Goal: Task Accomplishment & Management: Complete application form

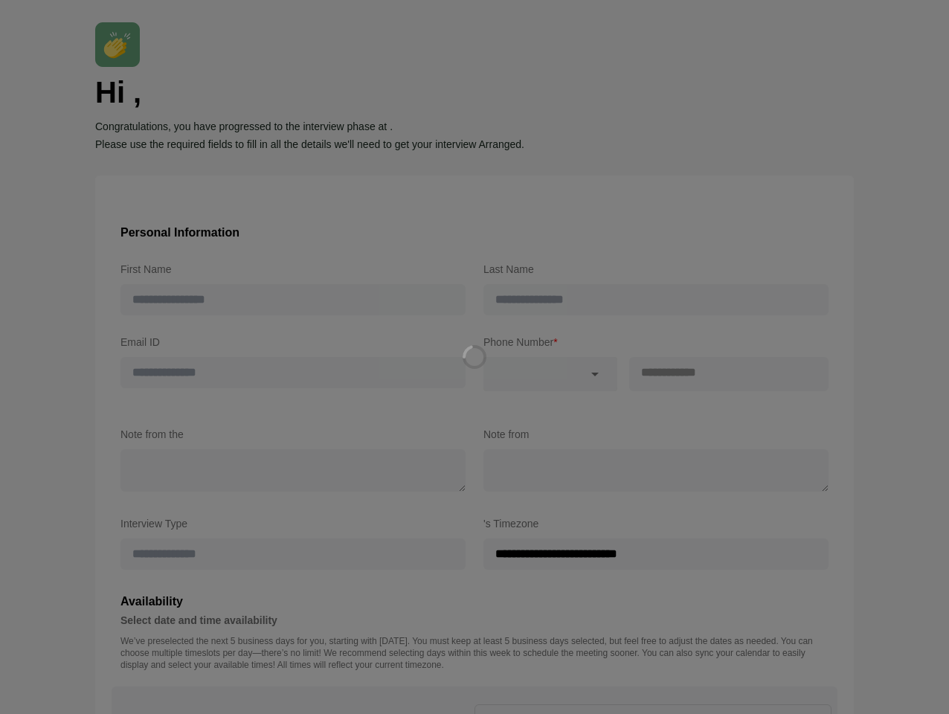
type input "******"
type input "**********"
